Goal: Task Accomplishment & Management: Use online tool/utility

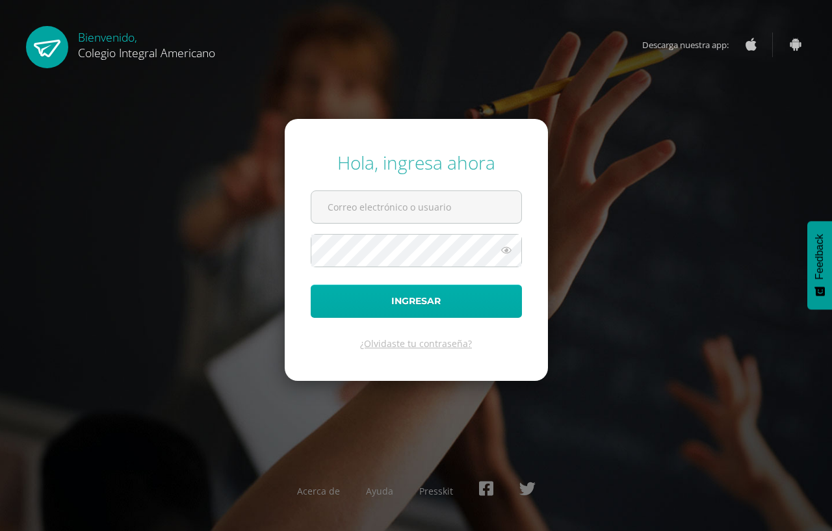
type input "[EMAIL_ADDRESS][DOMAIN_NAME]"
click at [420, 300] on button "Ingresar" at bounding box center [416, 301] width 211 height 33
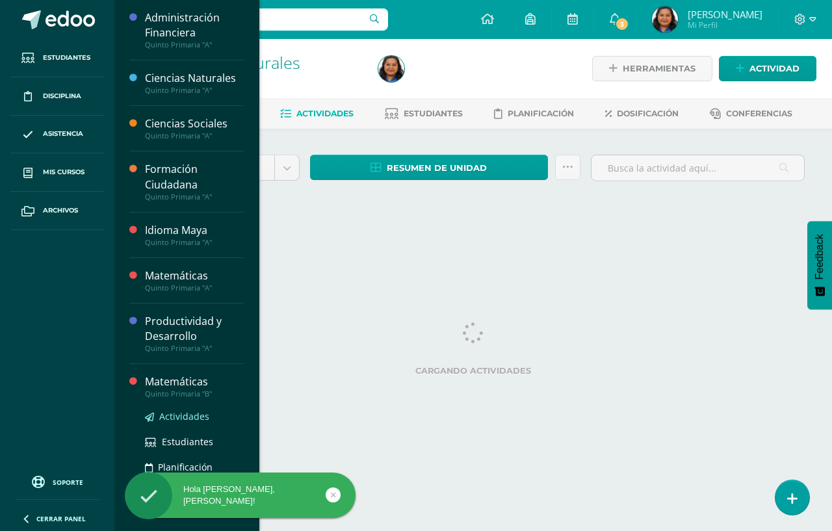
click at [185, 419] on span "Actividades" at bounding box center [184, 416] width 50 height 12
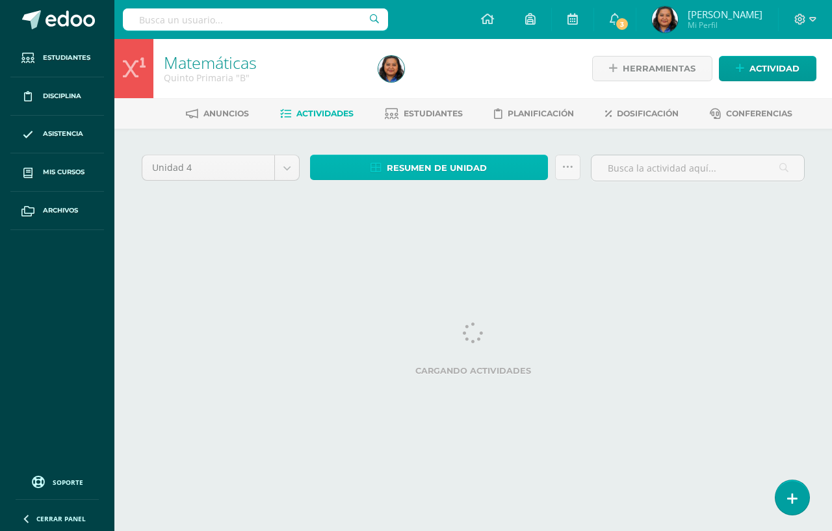
click at [441, 168] on span "Resumen de unidad" at bounding box center [437, 168] width 100 height 24
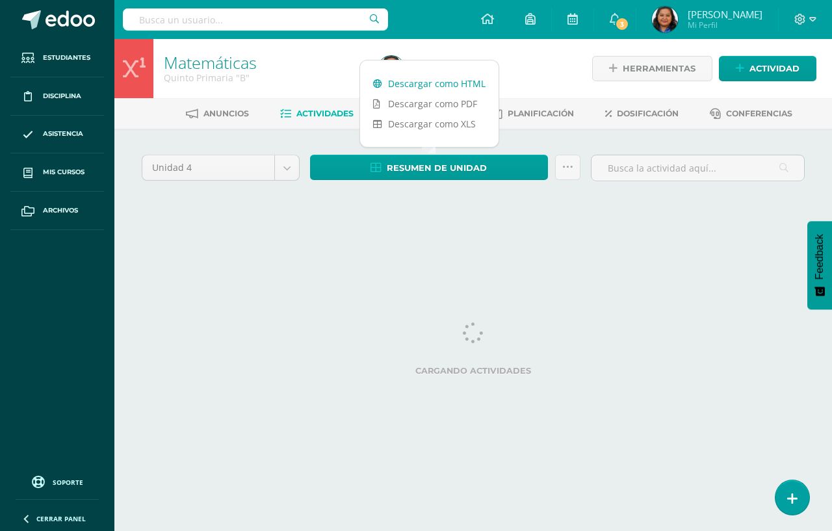
click at [432, 82] on link "Descargar como HTML" at bounding box center [429, 83] width 138 height 20
